Goal: Task Accomplishment & Management: Manage account settings

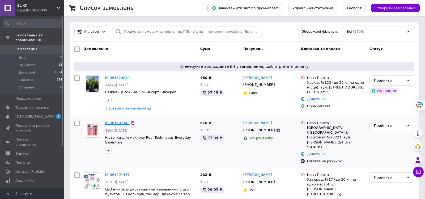
click at [116, 123] on link "№ 361507349" at bounding box center [117, 123] width 24 height 4
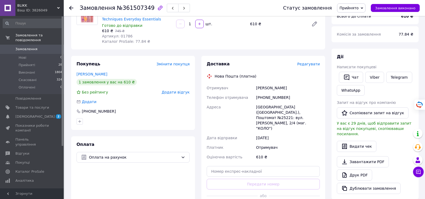
scroll to position [63, 0]
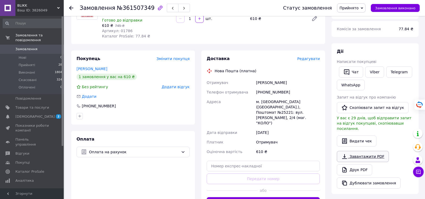
click at [357, 152] on link "Завантажити PDF" at bounding box center [363, 156] width 52 height 11
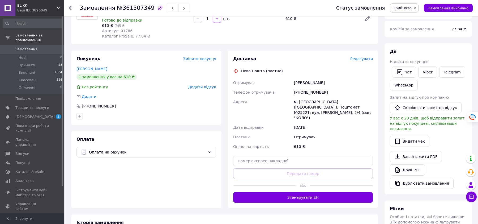
scroll to position [0, 0]
